Goal: Task Accomplishment & Management: Manage account settings

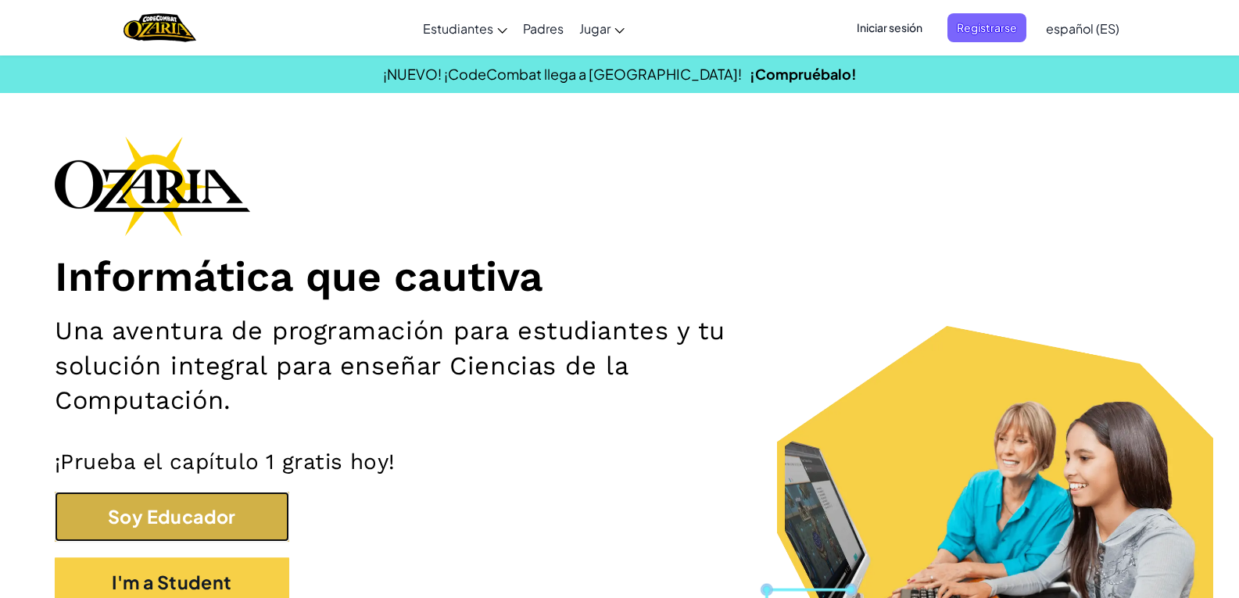
click at [254, 499] on button "Soy Educador" at bounding box center [172, 517] width 234 height 51
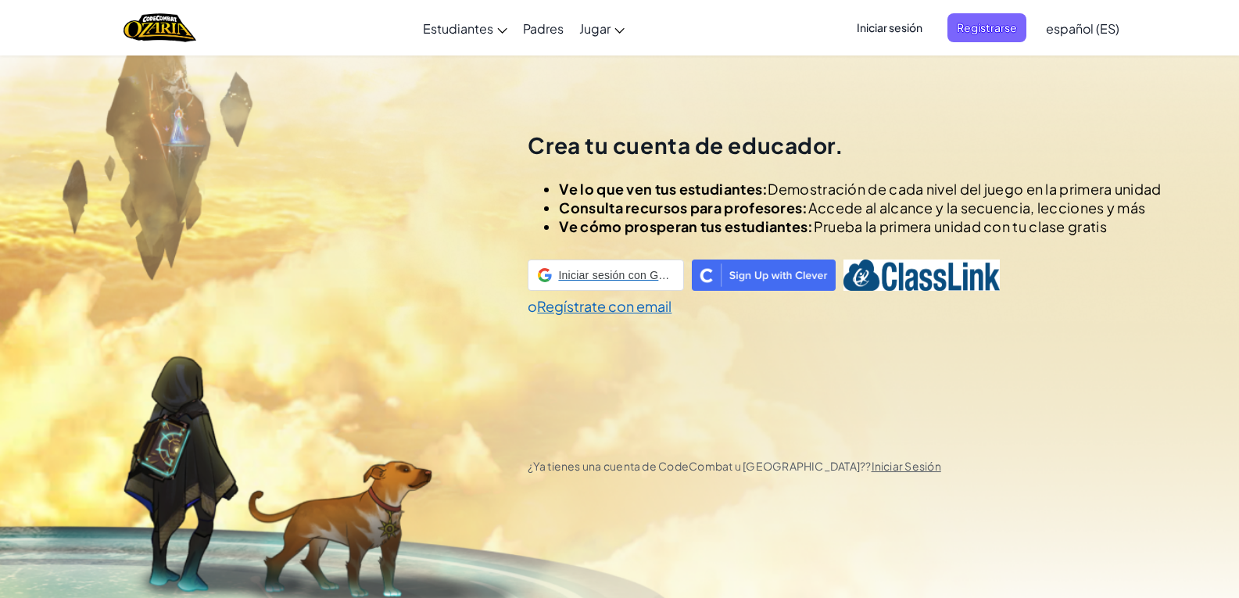
scroll to position [55, 0]
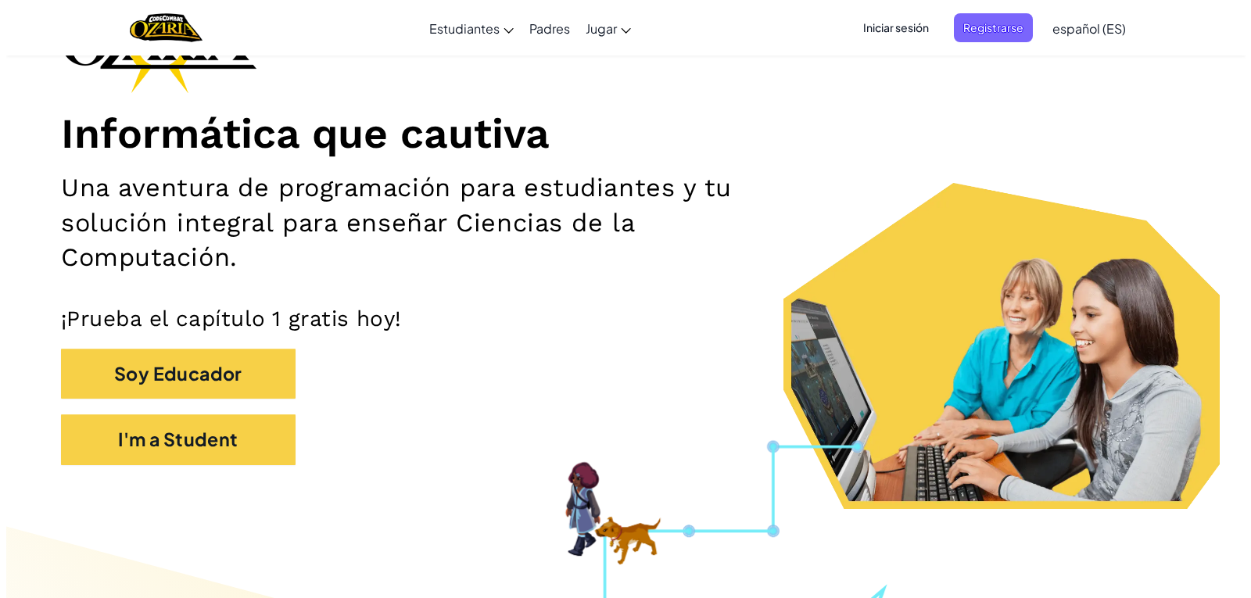
scroll to position [156, 0]
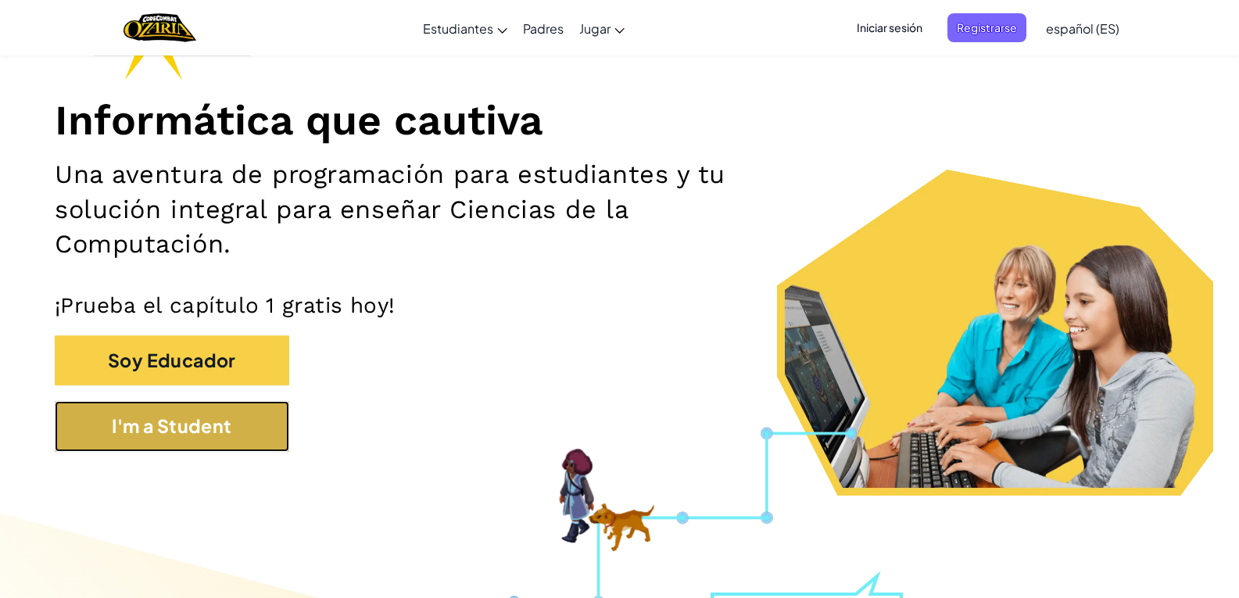
click at [108, 432] on button "I'm a Student" at bounding box center [172, 426] width 234 height 51
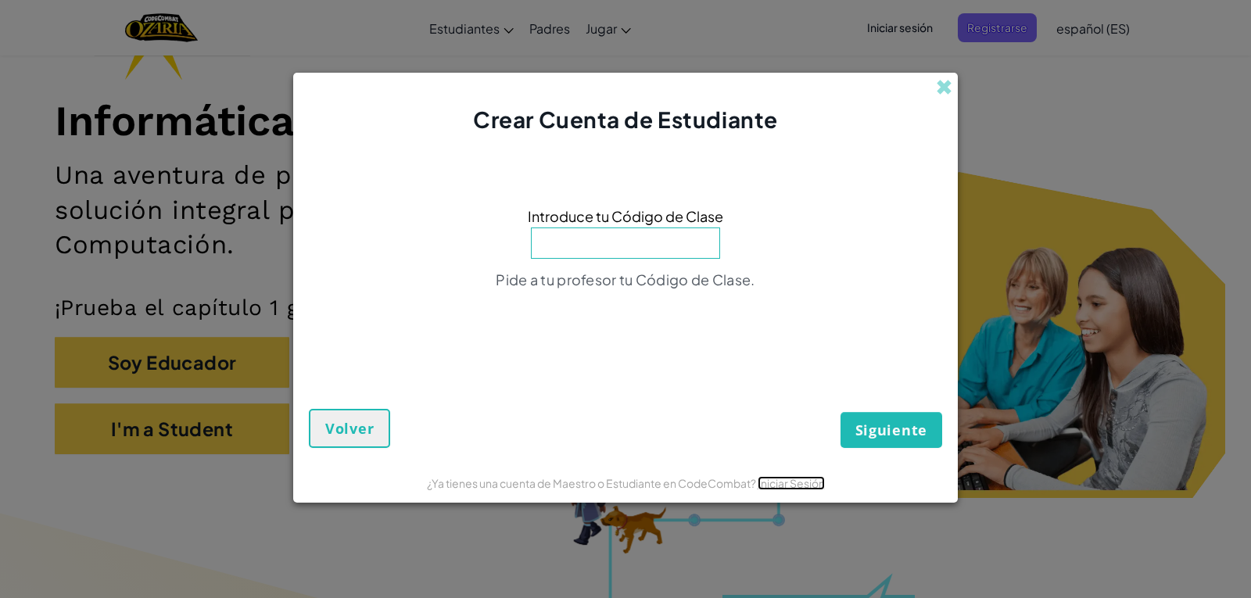
click at [780, 487] on link "Iniciar Sesión" at bounding box center [790, 483] width 67 height 14
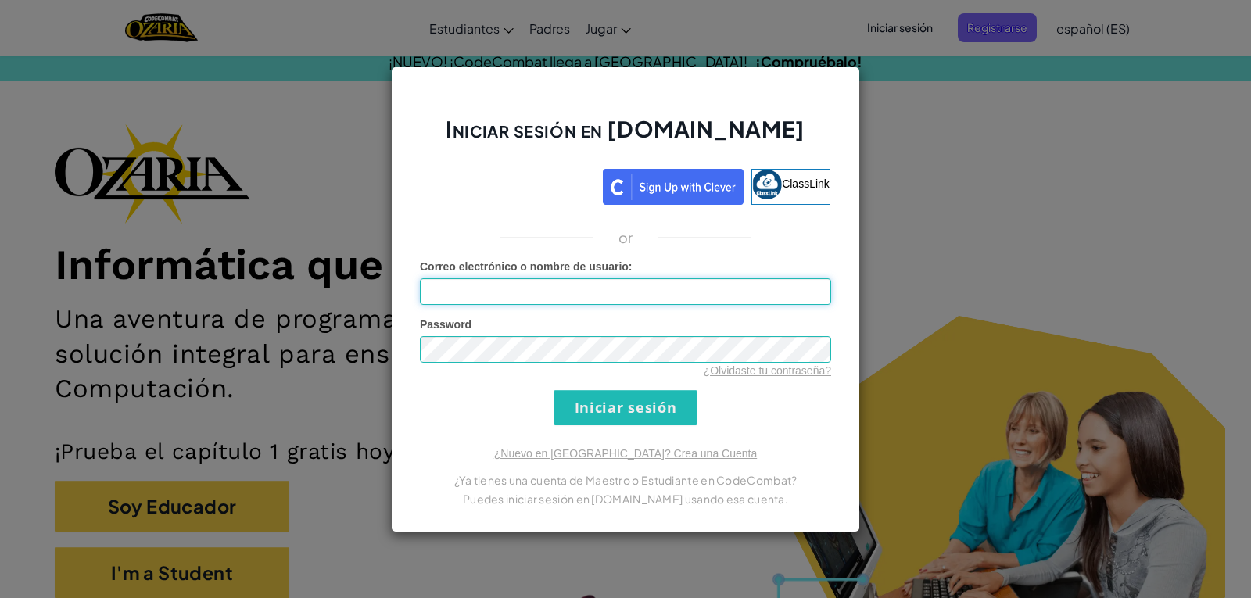
click at [603, 297] on input "Correo electrónico o nombre de usuario :" at bounding box center [625, 291] width 411 height 27
type input "[EMAIL_ADDRESS][DOMAIN_NAME]"
click at [599, 413] on input "Iniciar sesión" at bounding box center [625, 407] width 142 height 35
